Goal: Check status: Check status

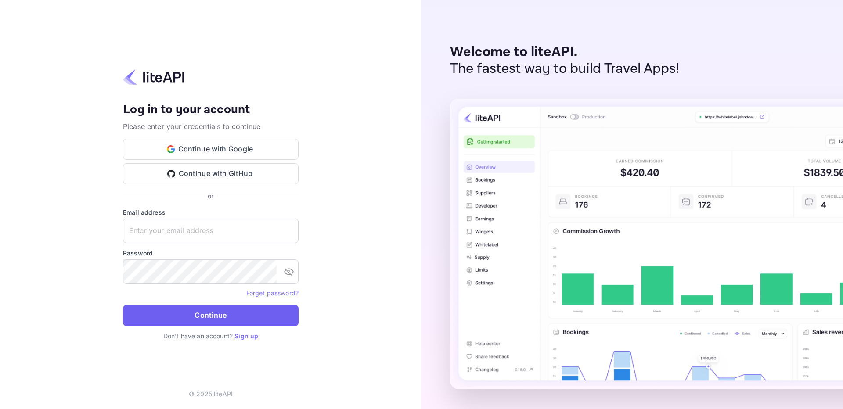
type input "[EMAIL_ADDRESS][DOMAIN_NAME]"
click at [267, 314] on button "Continue" at bounding box center [211, 315] width 176 height 21
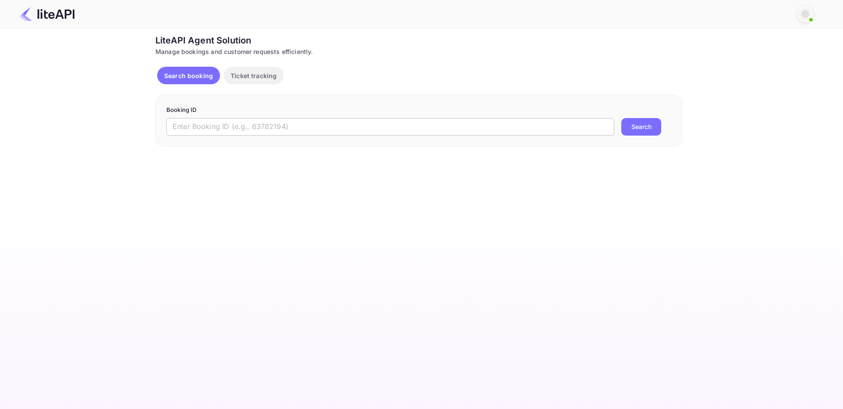
click at [267, 121] on input "text" at bounding box center [390, 127] width 448 height 18
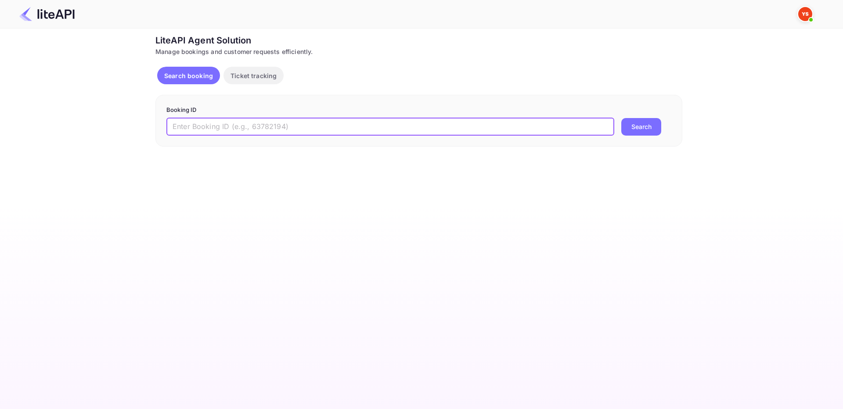
paste input "8897091"
type input "8897091"
click at [621, 118] on button "Search" at bounding box center [641, 127] width 40 height 18
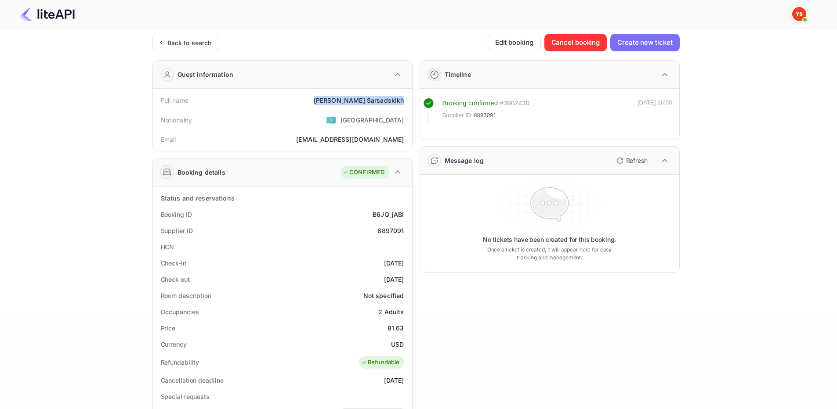
drag, startPoint x: 334, startPoint y: 103, endPoint x: 408, endPoint y: 99, distance: 73.9
click at [408, 99] on div "Full name Stanislav Sarsadskikh" at bounding box center [282, 100] width 252 height 16
copy div "Stanislav Sarsadskikh"
drag, startPoint x: 384, startPoint y: 328, endPoint x: 408, endPoint y: 325, distance: 24.3
click at [408, 325] on div "Status and reservations Booking ID B6JQ_jABl Supplier ID 8897091 HCN Check-in 2…" at bounding box center [282, 404] width 259 height 435
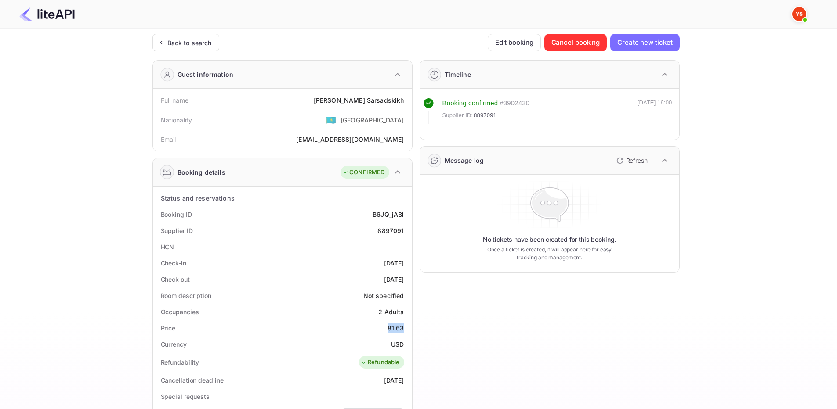
copy div "81.63"
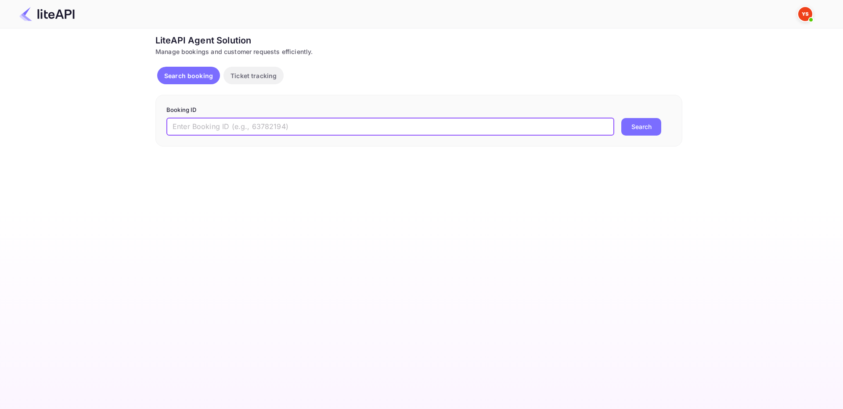
click at [215, 128] on input "text" at bounding box center [390, 127] width 448 height 18
paste input "8843681"
type input "8843681"
click at [643, 122] on button "Search" at bounding box center [641, 127] width 40 height 18
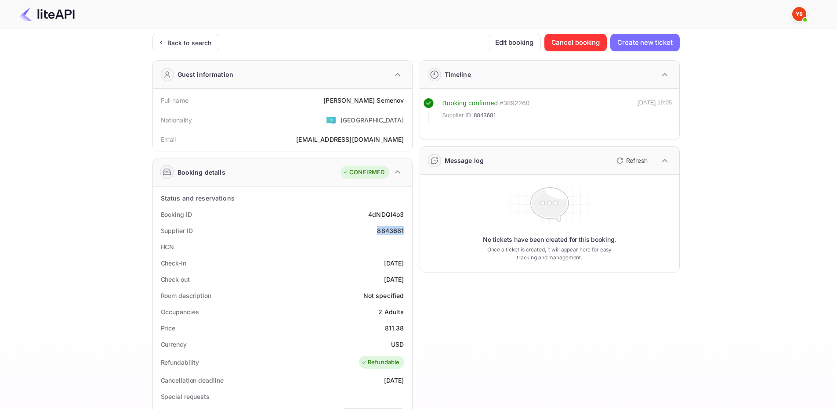
drag, startPoint x: 380, startPoint y: 230, endPoint x: 410, endPoint y: 229, distance: 30.3
click at [410, 229] on div "Status and reservations Booking ID 4dNDQI4o3 Supplier ID 8843681 HCN Check-in 2…" at bounding box center [282, 404] width 259 height 435
copy div "8843681"
drag, startPoint x: 351, startPoint y: 97, endPoint x: 409, endPoint y: 104, distance: 58.4
click at [409, 104] on div "Full name Vyacheslav Semenov Nationality 🇰🇿 Kazakhstan Email MantesuM@yandex.ru" at bounding box center [282, 120] width 259 height 62
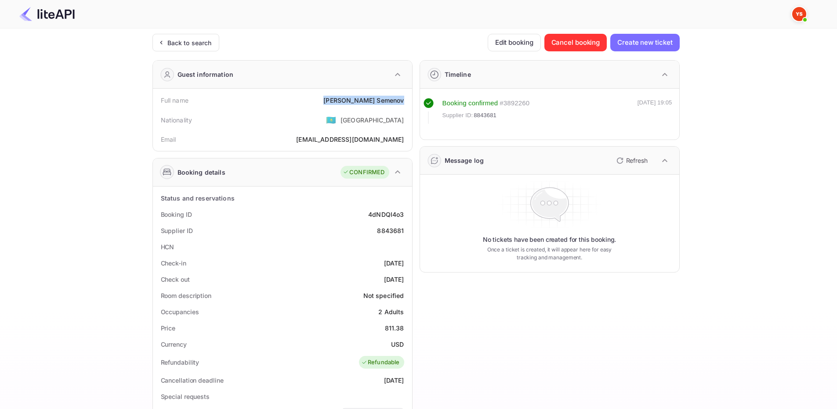
copy div "Vyacheslav Semenov"
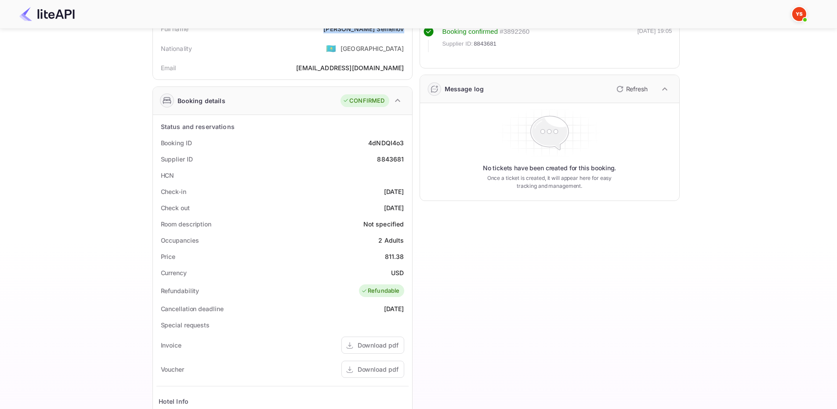
scroll to position [88, 0]
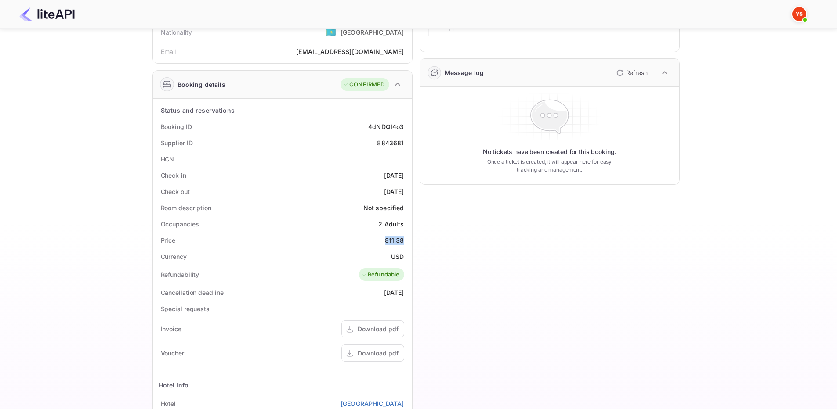
drag, startPoint x: 384, startPoint y: 243, endPoint x: 411, endPoint y: 240, distance: 27.8
click at [411, 240] on div "Status and reservations Booking ID 4dNDQI4o3 Supplier ID 8843681 HCN Check-in 2…" at bounding box center [282, 316] width 259 height 435
copy div "811.38"
